Goal: Transaction & Acquisition: Purchase product/service

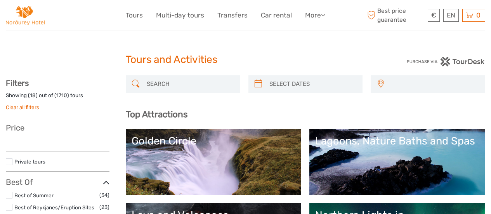
select select
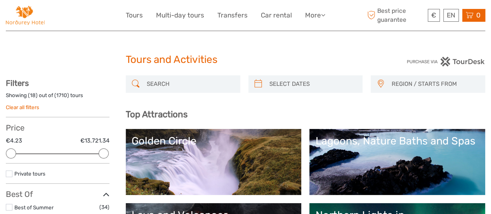
click at [475, 20] on div "0 Items Total 0 ISK Checkout The shopping cart is empty." at bounding box center [473, 15] width 23 height 13
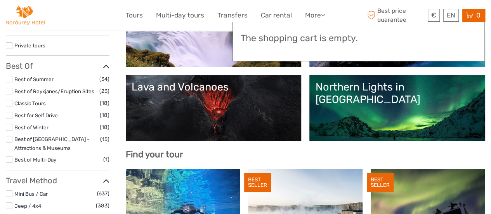
scroll to position [151, 0]
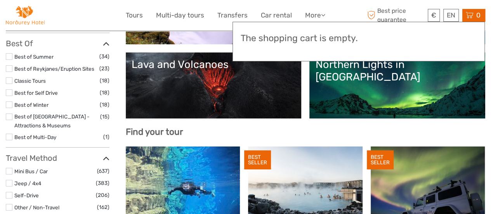
click at [473, 13] on icon at bounding box center [470, 15] width 8 height 10
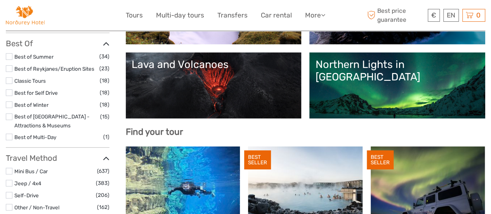
click at [426, 83] on link "Northern Lights in [GEOGRAPHIC_DATA]" at bounding box center [397, 85] width 164 height 54
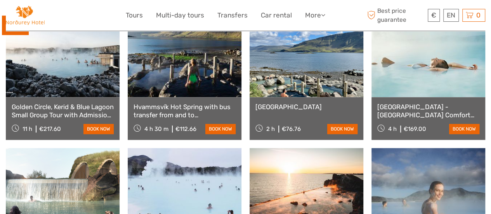
scroll to position [335, 0]
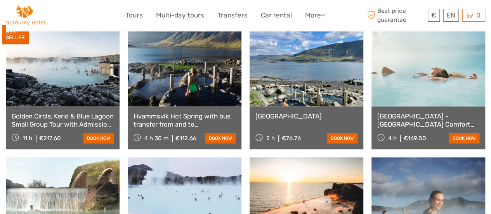
click at [317, 101] on link at bounding box center [307, 63] width 114 height 85
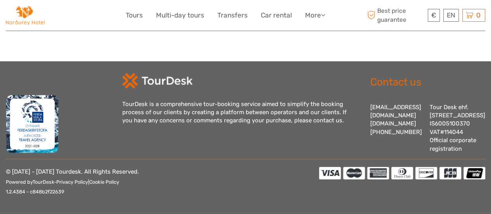
scroll to position [1138, 0]
click at [489, 77] on footer "TourDesk is a comprehensive tour-booking service aimed to simplify the booking …" at bounding box center [245, 137] width 491 height 153
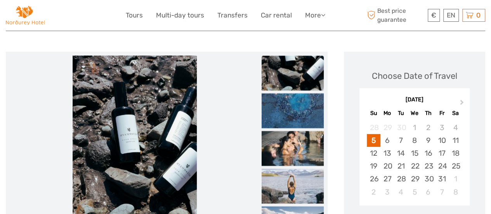
scroll to position [0, 0]
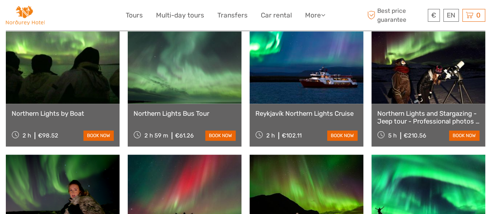
scroll to position [420, 0]
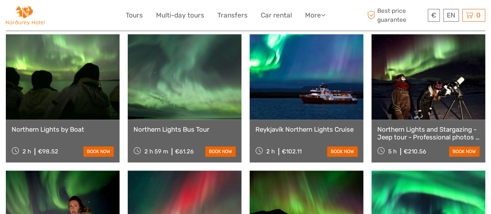
drag, startPoint x: 491, startPoint y: 62, endPoint x: 491, endPoint y: 55, distance: 7.0
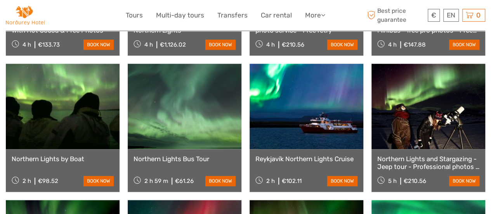
scroll to position [394, 0]
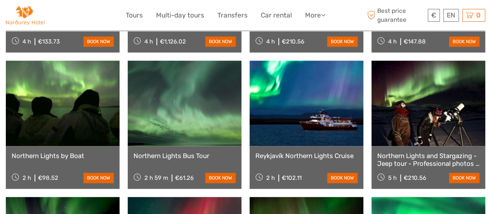
click at [224, 146] on div "Northern Lights Bus Tour 2 h 59 m €61.26 book now" at bounding box center [185, 167] width 114 height 43
click at [459, 131] on link at bounding box center [428, 103] width 114 height 85
click at [184, 152] on link "Northern Lights Bus Tour" at bounding box center [185, 156] width 102 height 8
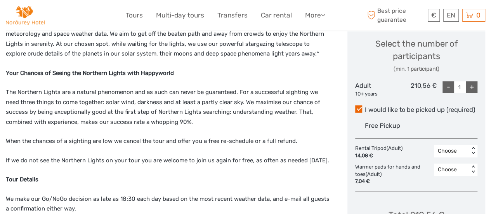
scroll to position [331, 0]
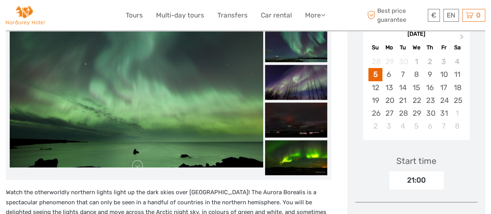
scroll to position [156, 0]
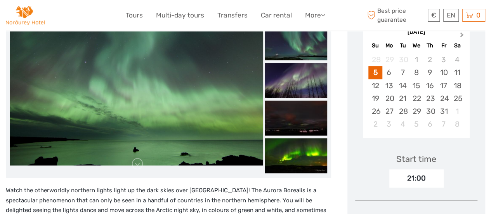
click at [463, 38] on button "Next Month" at bounding box center [462, 36] width 12 height 12
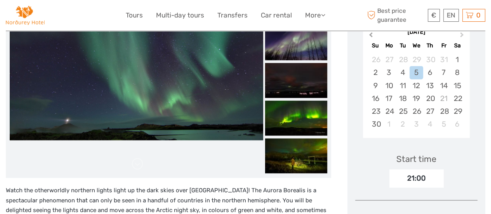
click at [371, 33] on span "Previous Month" at bounding box center [371, 36] width 0 height 11
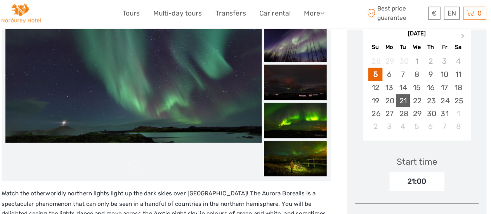
scroll to position [154, 0]
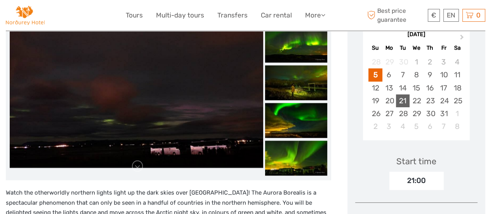
click at [404, 99] on div "21" at bounding box center [403, 100] width 14 height 13
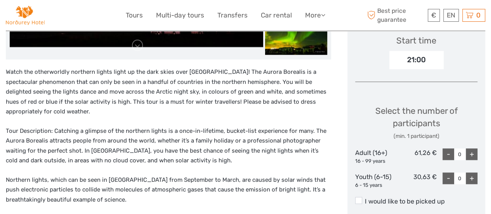
scroll to position [280, 0]
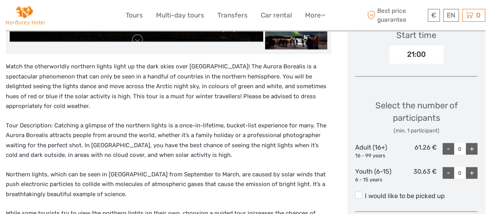
click at [471, 146] on div "+" at bounding box center [472, 149] width 12 height 12
type input "2"
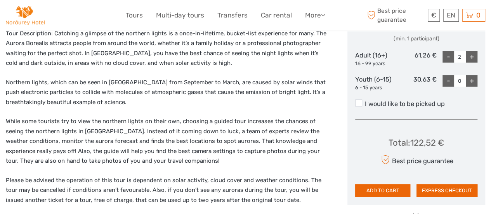
scroll to position [361, 0]
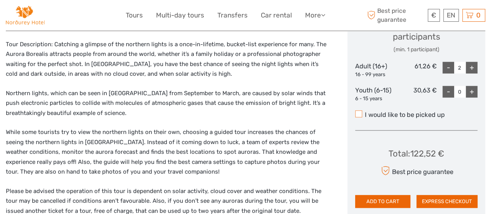
click at [359, 114] on span at bounding box center [358, 113] width 7 height 7
click at [365, 112] on input "I would like to be picked up" at bounding box center [365, 112] width 0 height 0
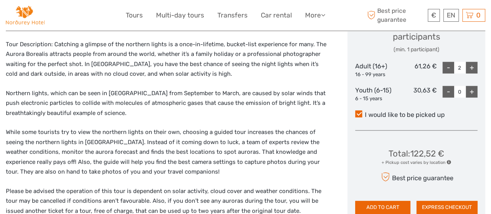
click at [448, 161] on span at bounding box center [449, 162] width 4 height 4
click at [398, 161] on div "+ Pickup cost varies by location" at bounding box center [416, 163] width 69 height 6
click at [450, 161] on span at bounding box center [449, 162] width 4 height 4
click at [447, 162] on span at bounding box center [449, 162] width 4 height 4
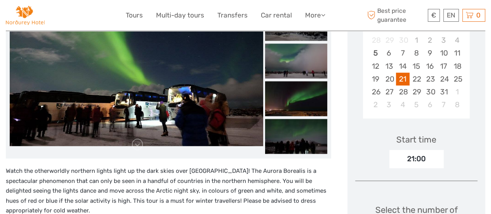
scroll to position [200, 0]
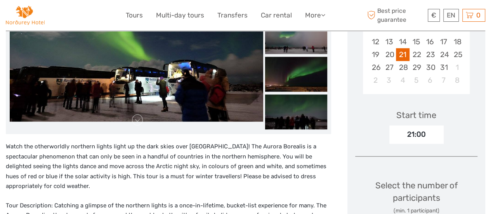
click at [429, 134] on div "21:00" at bounding box center [416, 134] width 54 height 18
click at [411, 132] on div "21:00" at bounding box center [416, 134] width 54 height 18
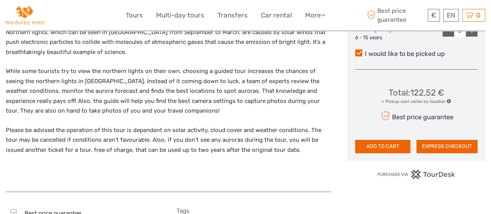
scroll to position [446, 0]
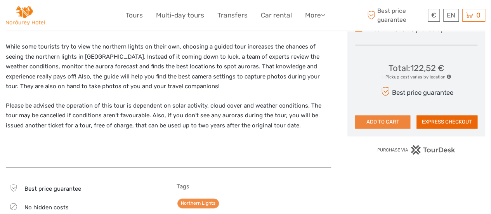
click at [392, 116] on button "ADD TO CART" at bounding box center [382, 121] width 55 height 13
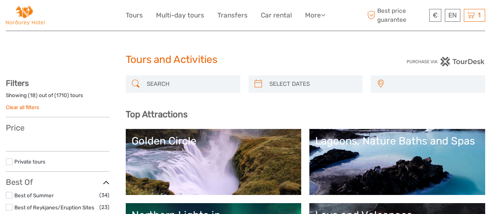
select select
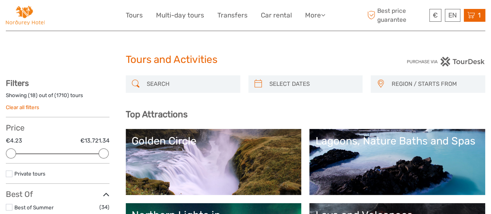
click at [480, 18] on span "1" at bounding box center [479, 15] width 5 height 8
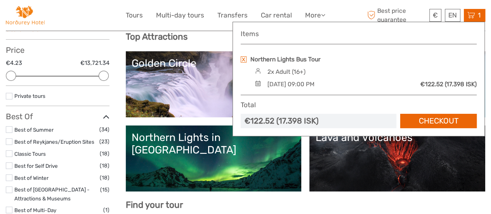
scroll to position [87, 0]
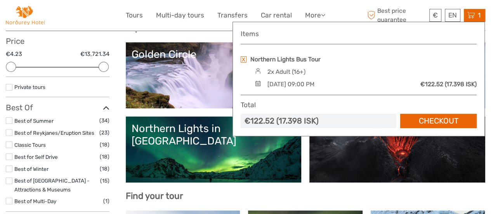
click at [315, 102] on link "Lagoons, Nature Baths and Spas" at bounding box center [397, 75] width 164 height 54
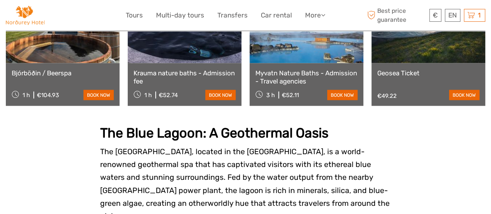
scroll to position [784, 0]
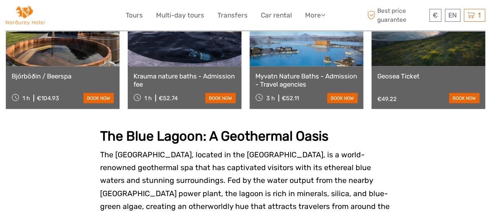
drag, startPoint x: 488, startPoint y: 79, endPoint x: 493, endPoint y: 53, distance: 26.0
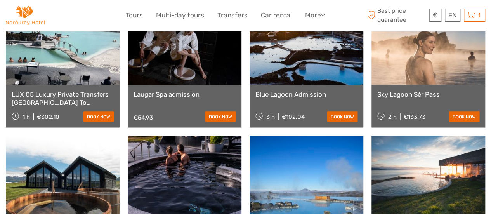
scroll to position [636, 0]
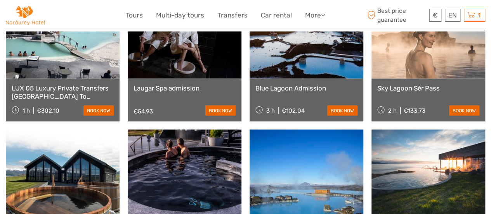
click at [311, 59] on link at bounding box center [307, 35] width 114 height 85
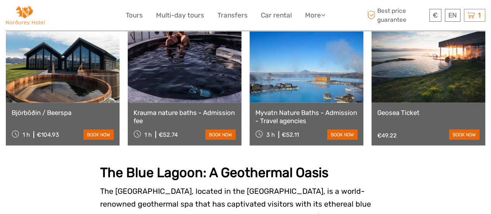
scroll to position [744, 0]
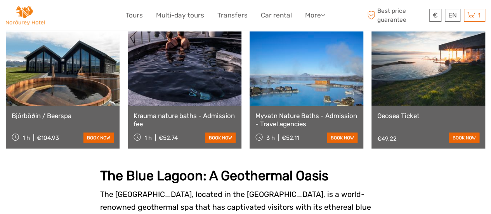
click at [86, 90] on link at bounding box center [63, 63] width 114 height 85
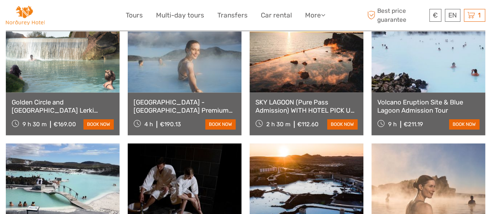
scroll to position [470, 0]
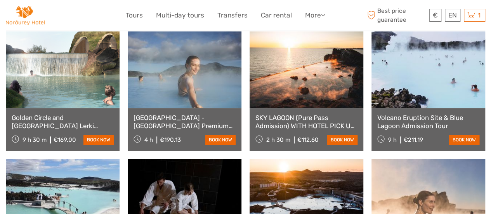
click at [318, 76] on link at bounding box center [307, 65] width 114 height 85
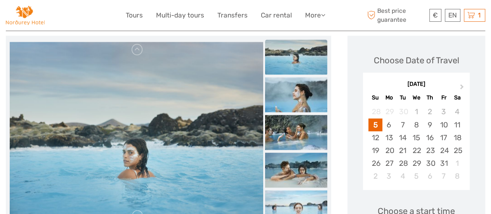
scroll to position [57, 0]
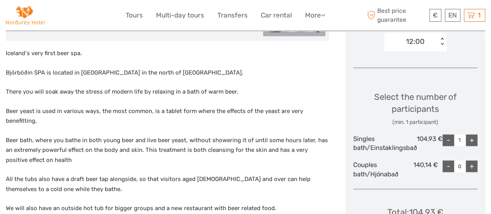
scroll to position [286, 0]
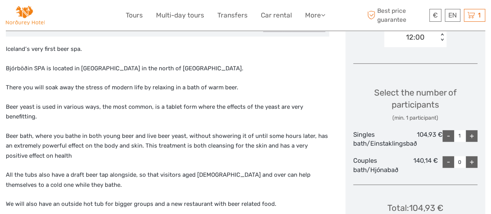
drag, startPoint x: 493, startPoint y: 21, endPoint x: 496, endPoint y: 77, distance: 56.7
click at [428, 82] on div "Select the number of participants (min. 1 participant) Singles bath/Einstakling…" at bounding box center [415, 127] width 124 height 102
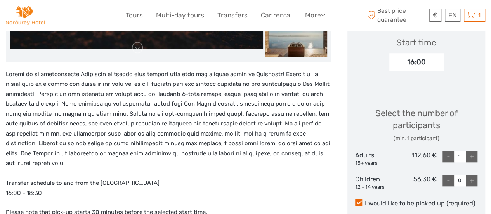
scroll to position [292, 0]
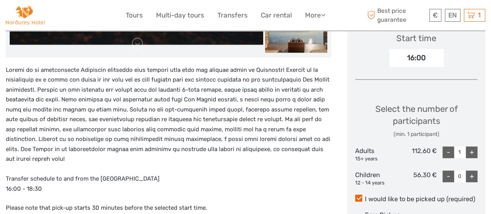
click at [474, 146] on div "+" at bounding box center [472, 152] width 12 height 12
type input "2"
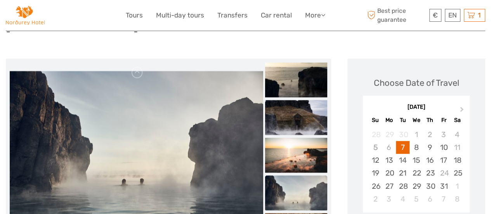
scroll to position [83, 0]
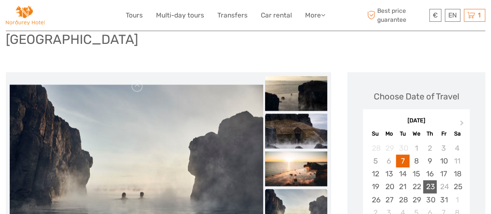
click at [432, 180] on div "23" at bounding box center [430, 186] width 14 height 13
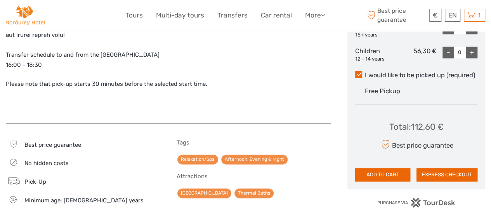
scroll to position [432, 0]
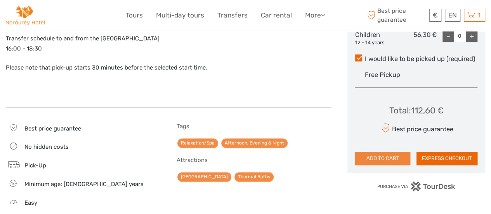
click at [390, 152] on button "ADD TO CART" at bounding box center [382, 158] width 55 height 13
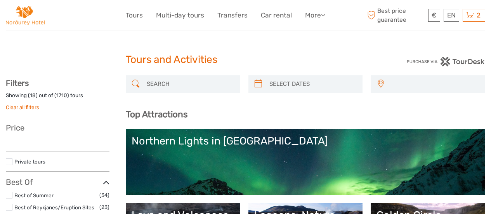
select select
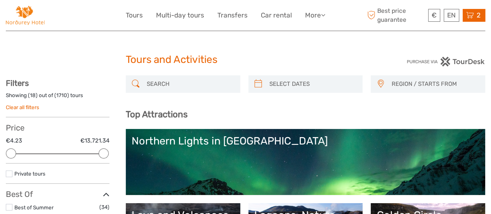
click at [476, 12] on span "2" at bounding box center [478, 15] width 6 height 8
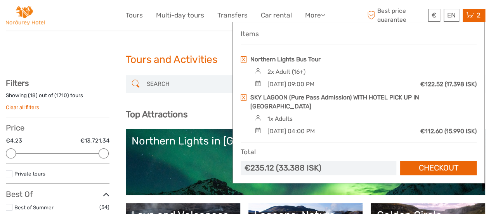
click at [336, 114] on div "1x Adults" at bounding box center [365, 118] width 224 height 9
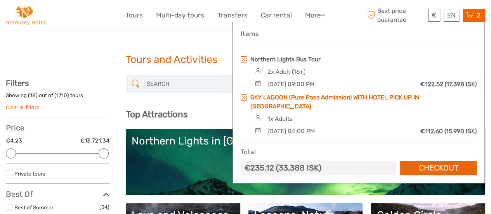
click at [265, 97] on link "SKY LAGOON (Pure Pass Admission) WITH HOTEL PICK UP IN [GEOGRAPHIC_DATA]" at bounding box center [363, 101] width 226 height 17
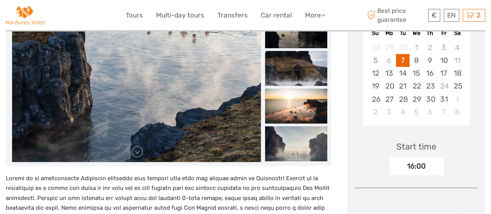
scroll to position [178, 0]
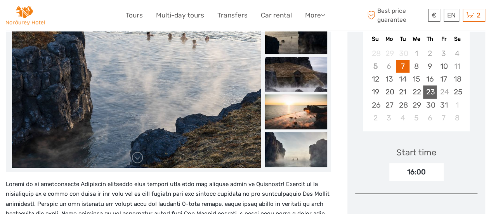
click at [432, 85] on div "23" at bounding box center [430, 91] width 14 height 13
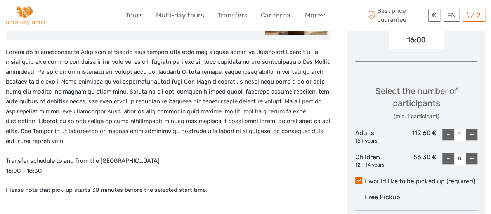
scroll to position [314, 0]
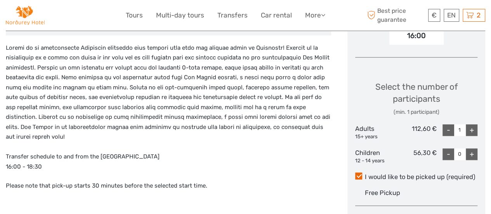
click at [475, 124] on div "+" at bounding box center [472, 130] width 12 height 12
type input "2"
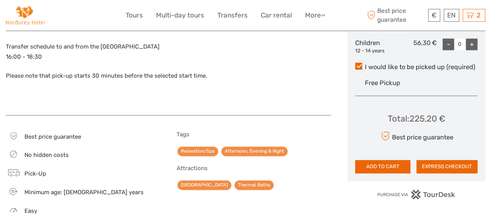
scroll to position [432, 0]
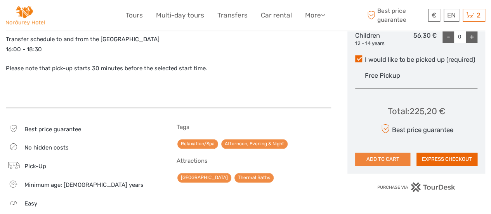
click at [376, 153] on button "ADD TO CART" at bounding box center [382, 159] width 55 height 13
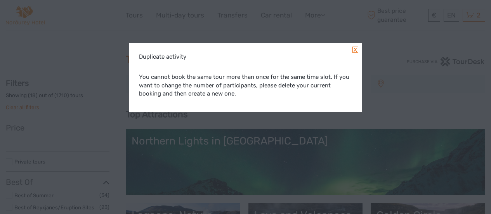
select select
click at [354, 50] on link at bounding box center [355, 50] width 6 height 6
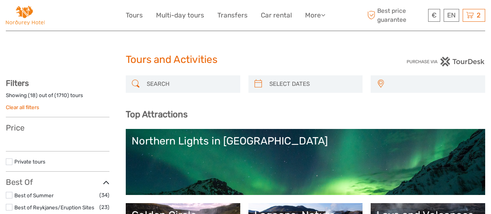
select select
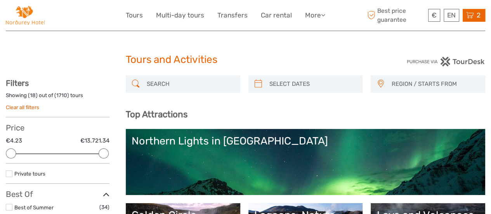
click at [479, 13] on span "2" at bounding box center [478, 15] width 6 height 8
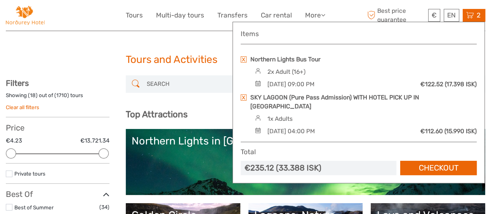
click at [245, 97] on link at bounding box center [244, 97] width 6 height 6
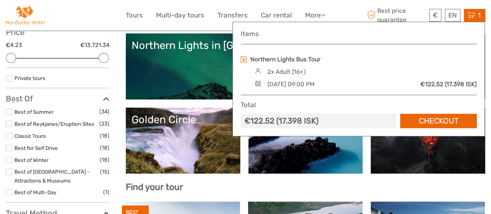
scroll to position [98, 0]
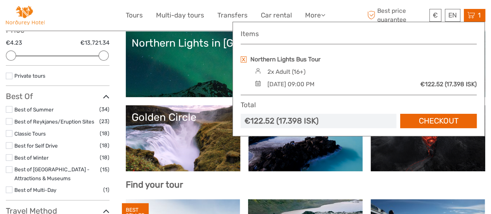
click at [478, 17] on span "1" at bounding box center [479, 15] width 5 height 8
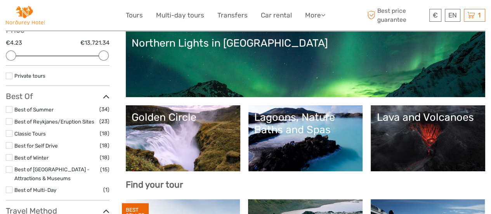
click at [347, 128] on div "Lagoons, Nature Baths and Spas" at bounding box center [305, 123] width 103 height 25
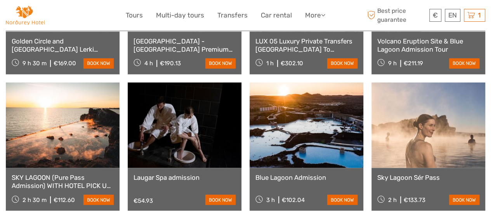
scroll to position [619, 0]
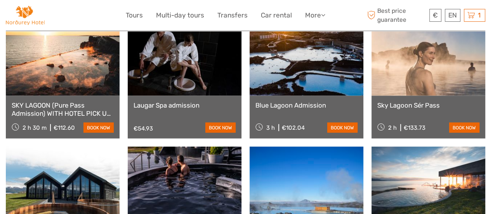
click at [64, 107] on link "SKY LAGOON (Pure Pass Admission) WITH HOTEL PICK UP IN [GEOGRAPHIC_DATA]" at bounding box center [63, 109] width 102 height 16
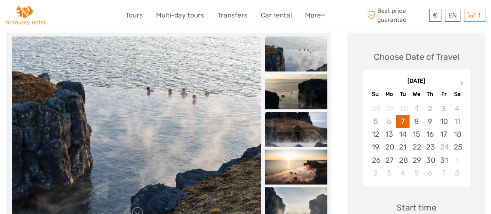
scroll to position [141, 0]
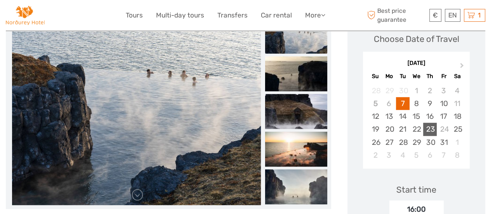
click at [429, 123] on div "23" at bounding box center [430, 129] width 14 height 13
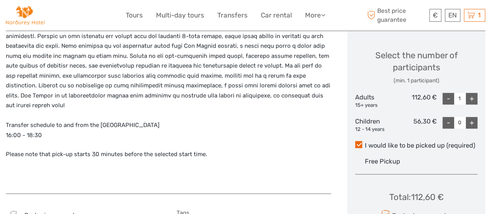
scroll to position [370, 0]
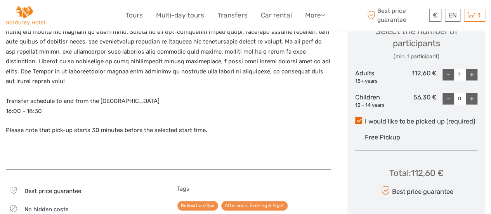
click at [473, 69] on div "+" at bounding box center [472, 75] width 12 height 12
type input "2"
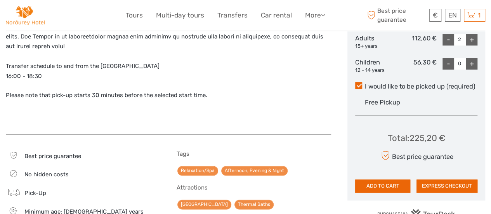
scroll to position [408, 0]
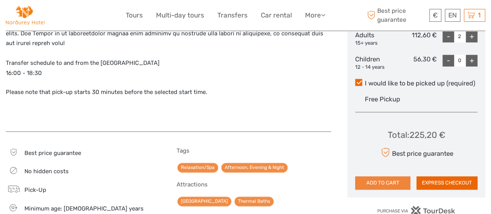
click at [395, 176] on button "ADD TO CART" at bounding box center [382, 182] width 55 height 13
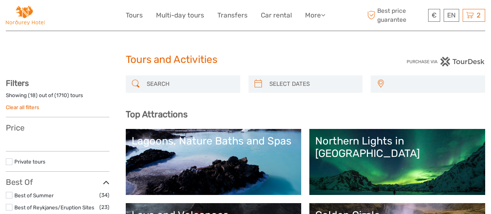
select select
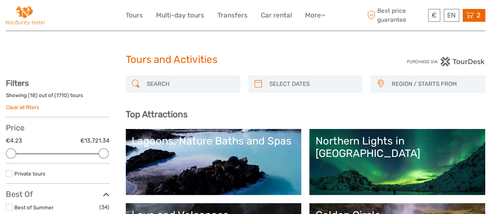
click at [475, 12] on div "2 Items Northern Lights Bus Tour 2x Adult (16+) Tuesday, 21 October 2025 - 09:0…" at bounding box center [474, 15] width 23 height 13
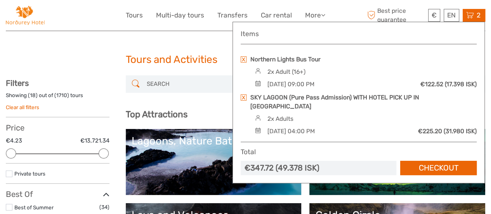
click at [477, 14] on span "2" at bounding box center [478, 15] width 6 height 8
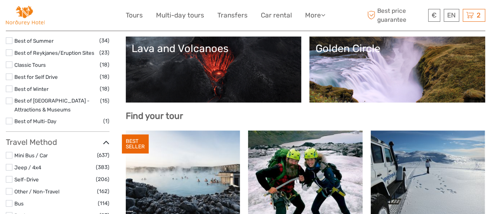
scroll to position [189, 0]
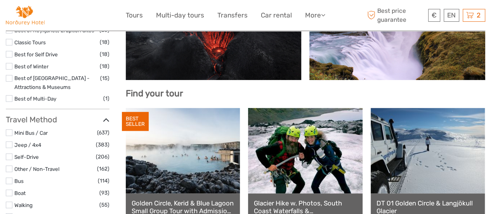
click at [296, 32] on div "Lava and Volcanoes" at bounding box center [214, 26] width 164 height 12
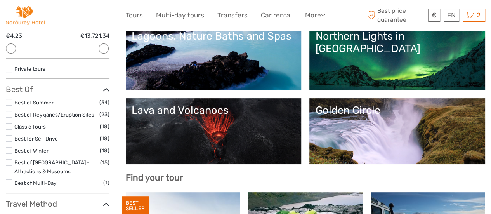
scroll to position [89, 0]
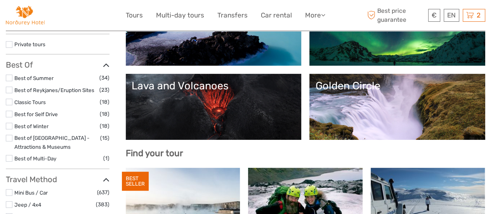
scroll to position [134, 0]
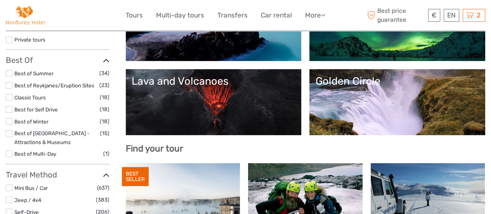
click at [295, 109] on link "Lava and Volcanoes" at bounding box center [214, 102] width 164 height 54
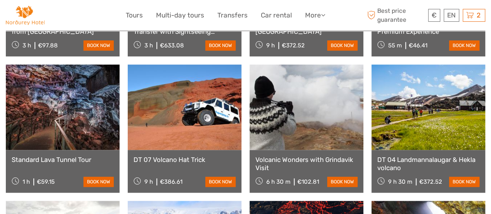
scroll to position [422, 0]
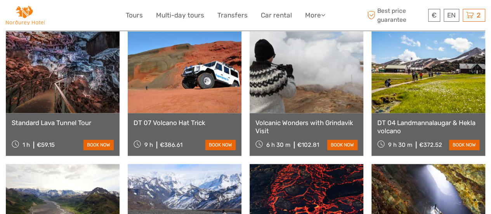
scroll to position [483, 0]
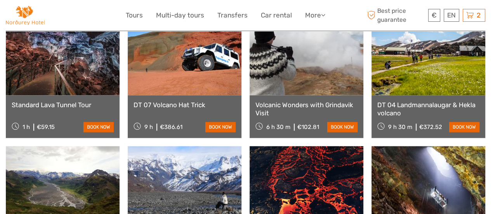
click at [79, 101] on link "Standard Lava Tunnel Tour" at bounding box center [63, 105] width 102 height 8
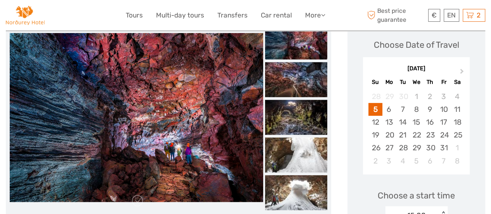
scroll to position [112, 0]
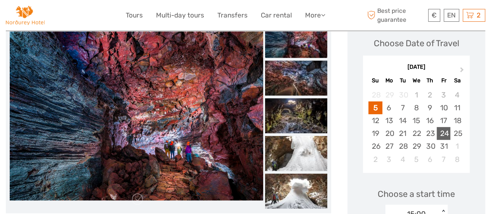
click at [449, 132] on div "24" at bounding box center [444, 133] width 14 height 13
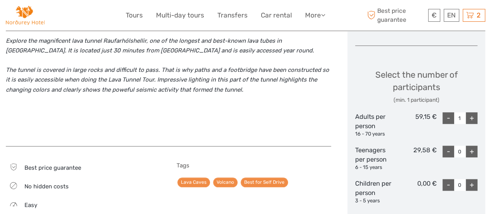
scroll to position [307, 0]
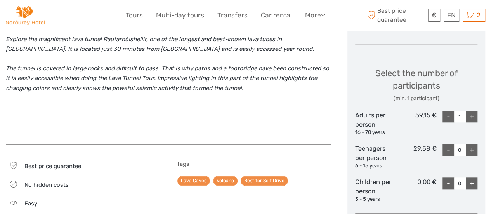
click at [472, 114] on div "+" at bounding box center [472, 117] width 12 height 12
type input "2"
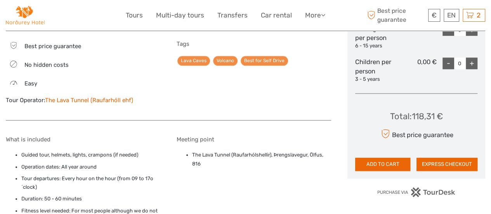
scroll to position [420, 0]
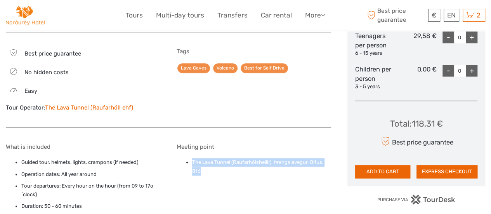
drag, startPoint x: 193, startPoint y: 160, endPoint x: 213, endPoint y: 170, distance: 22.7
click at [213, 170] on li "The Lava Tunnel (Raufarhólshellir), Þrengslavegur, Ölfus, 816" at bounding box center [261, 166] width 139 height 17
copy li "The Lava Tunnel (Raufarhólshellir), Þrengslavegur, Ölfus, 816"
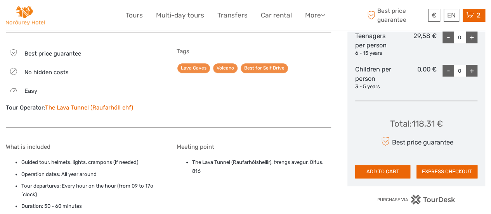
click at [473, 15] on icon at bounding box center [470, 15] width 8 height 10
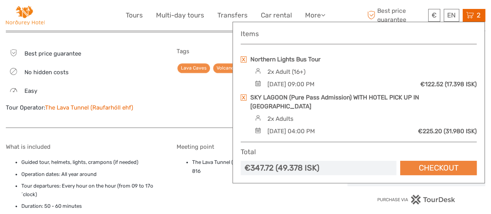
click at [442, 161] on link "Checkout" at bounding box center [438, 168] width 76 height 14
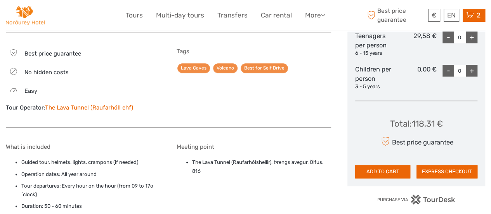
click at [480, 17] on span "2" at bounding box center [478, 15] width 6 height 8
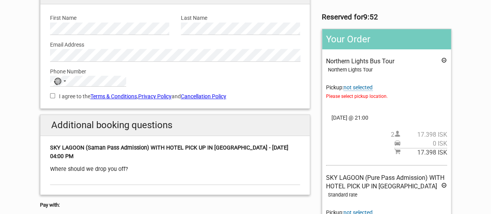
scroll to position [92, 0]
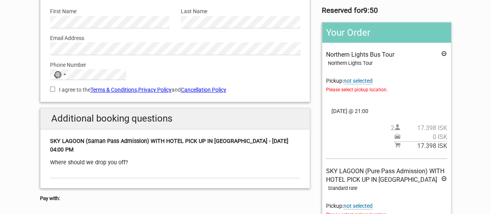
click at [357, 89] on span "Please select pickup location." at bounding box center [386, 89] width 121 height 9
click at [358, 82] on span "not selected" at bounding box center [357, 81] width 29 height 7
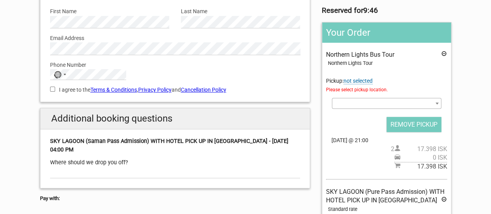
click at [435, 100] on span at bounding box center [437, 103] width 8 height 10
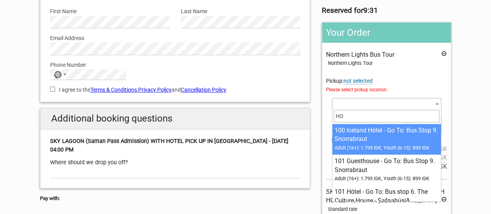
type input "H"
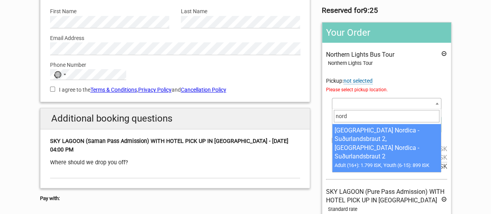
click at [413, 118] on input "nord" at bounding box center [387, 116] width 106 height 12
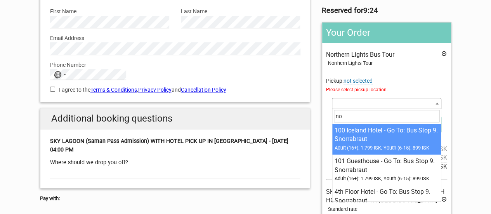
type input "n"
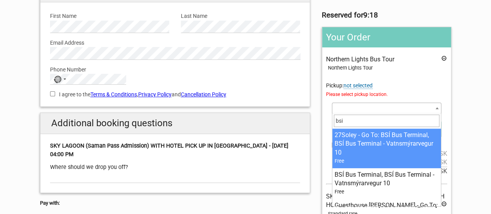
scroll to position [87, 0]
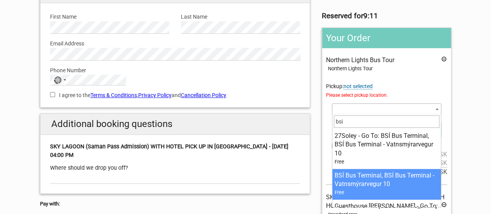
type input "bsi"
select select "1175982"
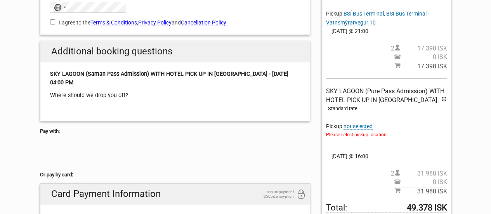
scroll to position [165, 0]
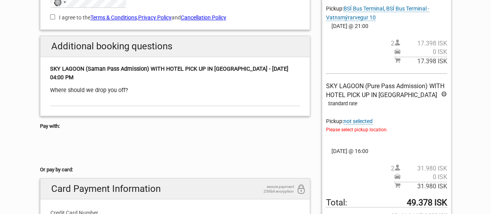
click at [357, 123] on span "not selected" at bounding box center [357, 121] width 29 height 7
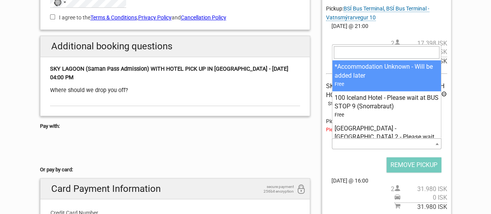
click at [358, 145] on span at bounding box center [386, 143] width 109 height 11
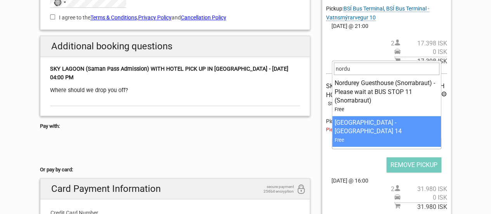
type input "nordu"
select select "297029"
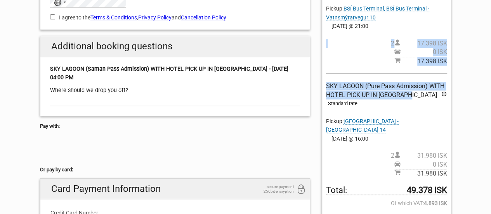
drag, startPoint x: 489, startPoint y: 90, endPoint x: 484, endPoint y: 57, distance: 32.5
click at [484, 57] on section "1 Your details 2 Payment Information 3 Place your order English Español Deutsch…" at bounding box center [245, 96] width 491 height 475
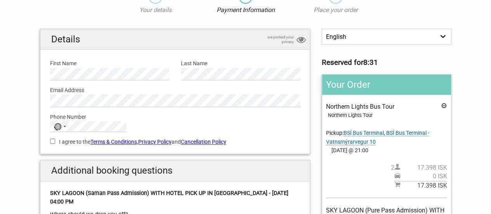
scroll to position [38, 0]
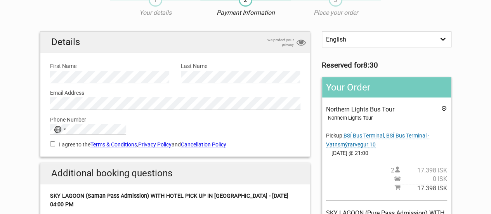
click at [441, 43] on select "English Español Deutsch" at bounding box center [386, 39] width 129 height 16
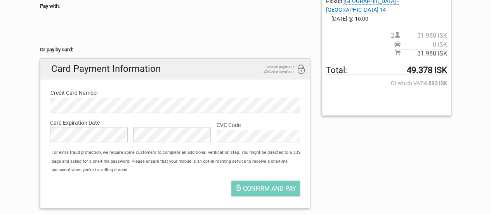
scroll to position [287, 0]
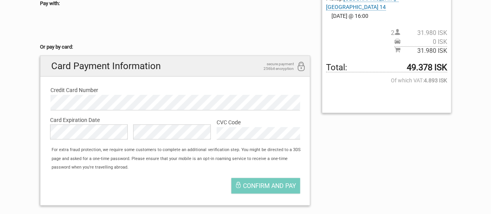
click at [432, 63] on strong "49.378 ISK" at bounding box center [427, 67] width 40 height 9
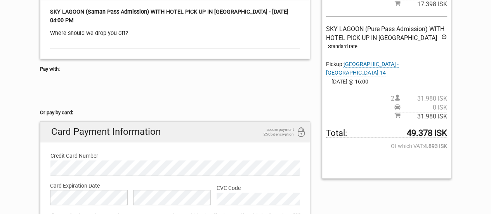
scroll to position [217, 0]
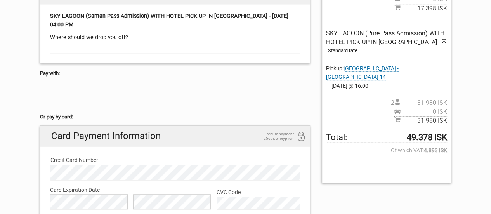
click at [462, 119] on div "1 Your details 2 Payment Information 3 Place your order English Español Deutsch…" at bounding box center [245, 43] width 435 height 475
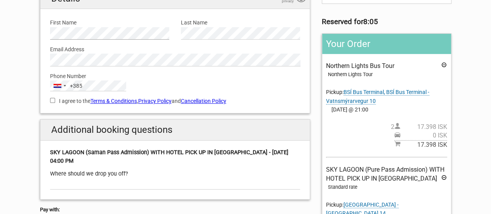
scroll to position [84, 0]
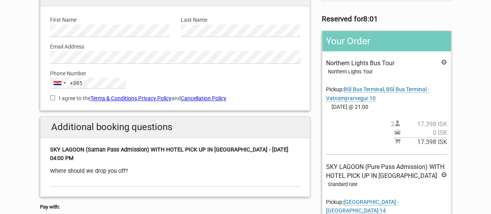
click at [52, 97] on input "I agree to the Terms & Conditions , Privacy Policy and Cancellation Policy" at bounding box center [52, 97] width 5 height 5
checkbox input "true"
click at [102, 170] on div "Where should we drop you off?" at bounding box center [175, 171] width 250 height 9
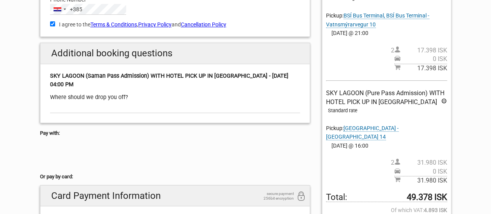
scroll to position [132, 0]
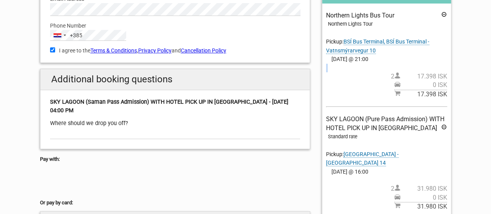
drag, startPoint x: 486, startPoint y: 55, endPoint x: 490, endPoint y: 76, distance: 20.9
click at [490, 76] on section "1 Your details 2 Payment Information 3 Place your order English Español Deutsch…" at bounding box center [245, 129] width 491 height 475
click at [462, 76] on div "1 Your details 2 Payment Information 3 Place your order English Español Deutsch…" at bounding box center [245, 129] width 435 height 475
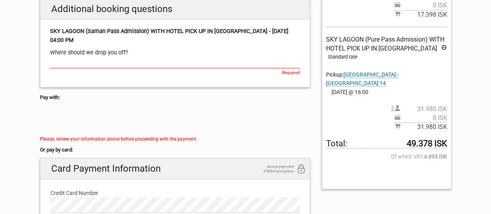
scroll to position [210, 0]
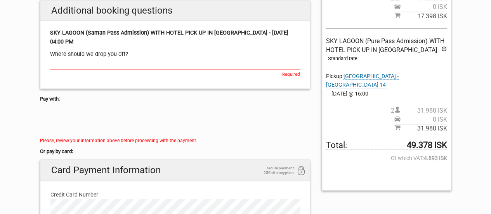
click at [152, 67] on input "text" at bounding box center [175, 64] width 250 height 11
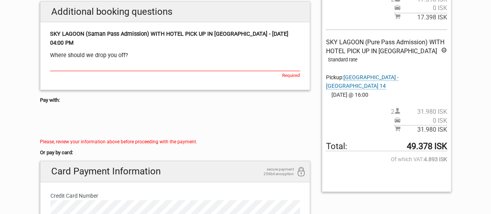
drag, startPoint x: 152, startPoint y: 67, endPoint x: 125, endPoint y: 87, distance: 33.8
click at [125, 87] on div "Additional booking questions SKY LAGOON (Saman Pass Admission) WITH HOTEL PICK …" at bounding box center [175, 45] width 271 height 89
drag, startPoint x: 346, startPoint y: 76, endPoint x: 421, endPoint y: 76, distance: 74.5
click at [421, 76] on div "SKY LAGOON (Pure Pass Admission) WITH HOTEL PICK UP IN REYKJAVIK Standard rate …" at bounding box center [386, 86] width 121 height 96
copy span "Nordurey Hotel - Hrisateigur 14"
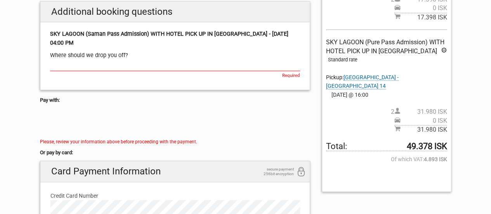
click at [86, 64] on input "text" at bounding box center [175, 65] width 250 height 11
paste input "Nordurey Hotel - Hrisateigur 14"
type input "Nordurey Hotel - Hrisateigur 14"
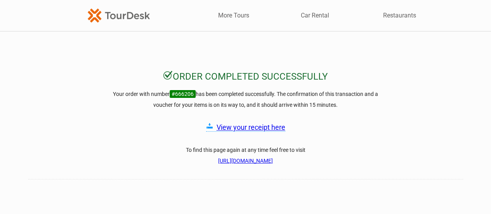
click at [265, 124] on link "View your receipt here" at bounding box center [251, 127] width 69 height 8
click at [242, 124] on link "View your receipt here" at bounding box center [251, 127] width 69 height 8
